Goal: Transaction & Acquisition: Purchase product/service

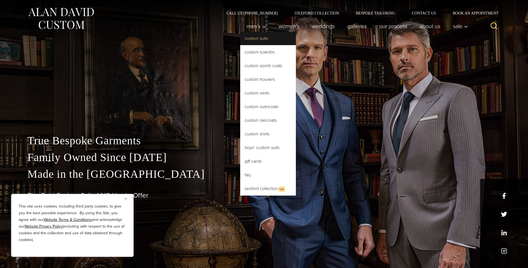
click at [247, 40] on link "Custom Suits" at bounding box center [268, 38] width 56 height 13
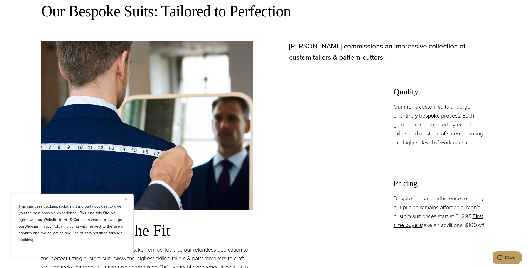
scroll to position [362, 0]
